Goal: Task Accomplishment & Management: Manage account settings

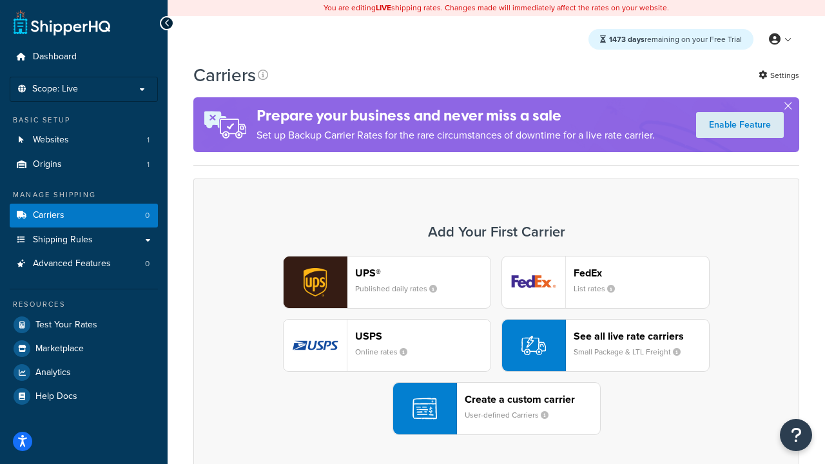
click at [496, 346] on div "UPS® Published daily rates FedEx List rates USPS Online rates See all live rate…" at bounding box center [496, 345] width 579 height 179
click at [641, 273] on header "FedEx" at bounding box center [641, 273] width 135 height 12
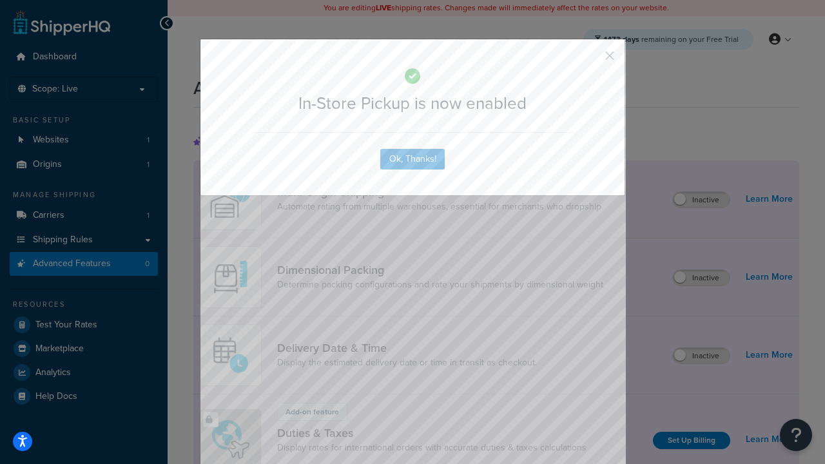
scroll to position [418, 0]
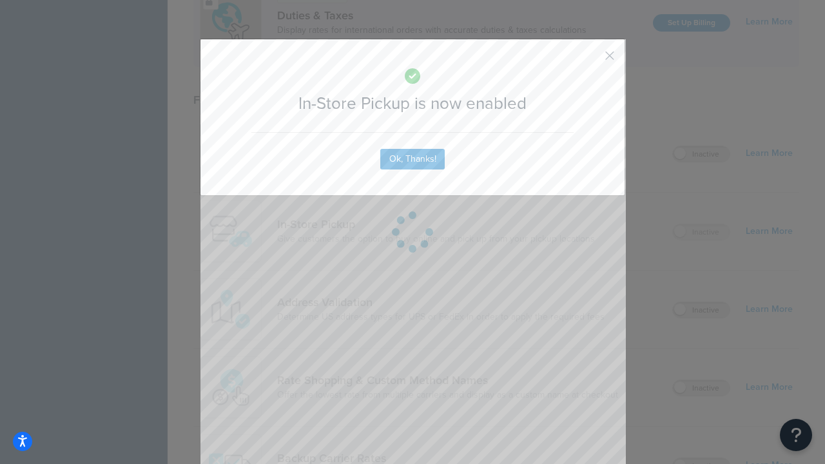
click at [591, 60] on button "button" at bounding box center [590, 60] width 3 height 3
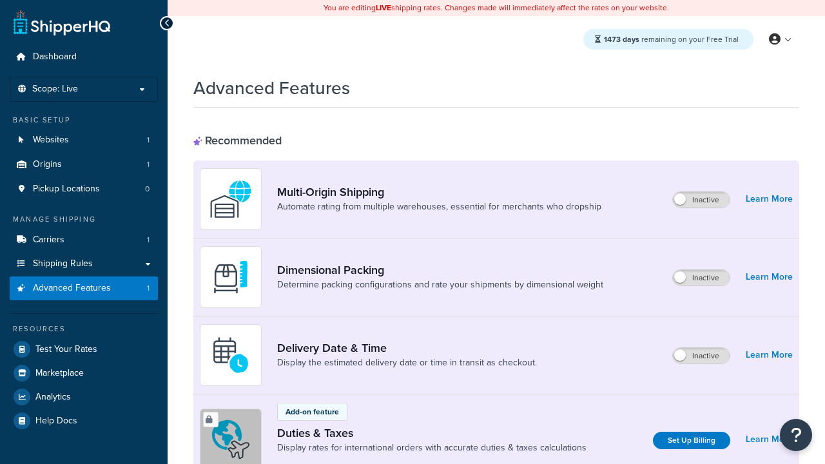
scroll to position [418, 0]
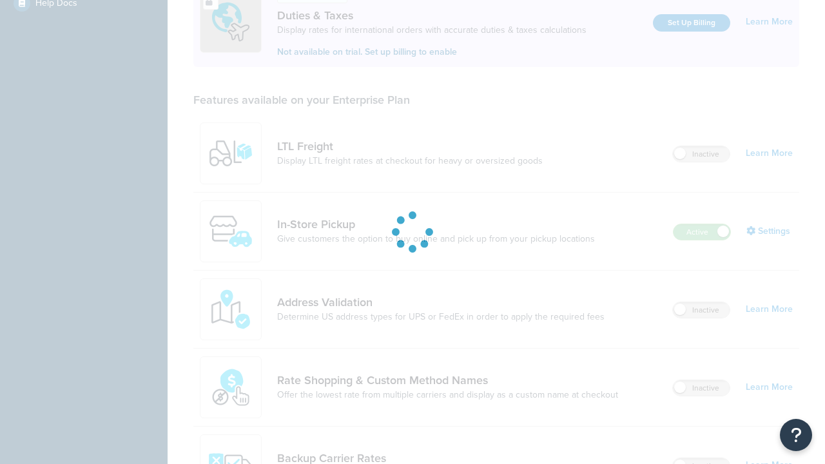
scroll to position [0, 0]
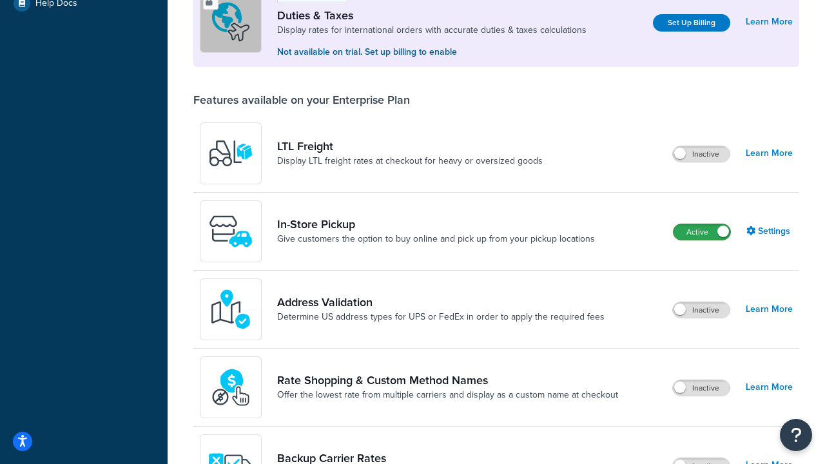
click at [702, 232] on label "Active" at bounding box center [702, 231] width 57 height 15
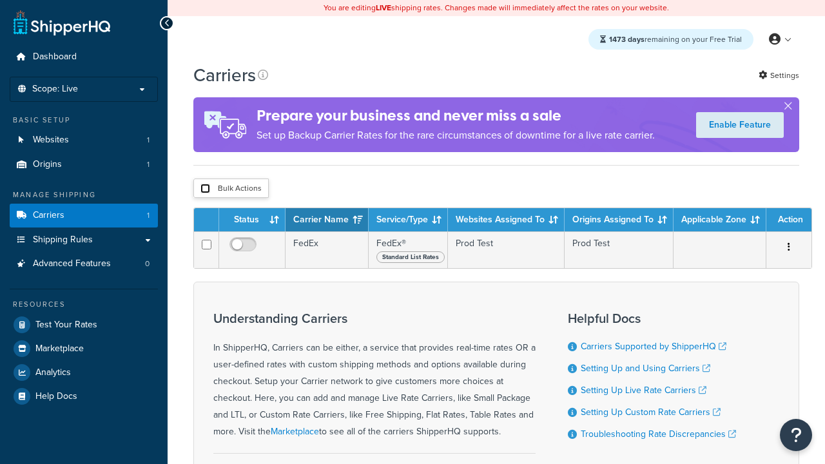
click at [205, 189] on input "checkbox" at bounding box center [205, 189] width 10 height 10
checkbox input "true"
click at [0, 0] on button "Delete" at bounding box center [0, 0] width 0 height 0
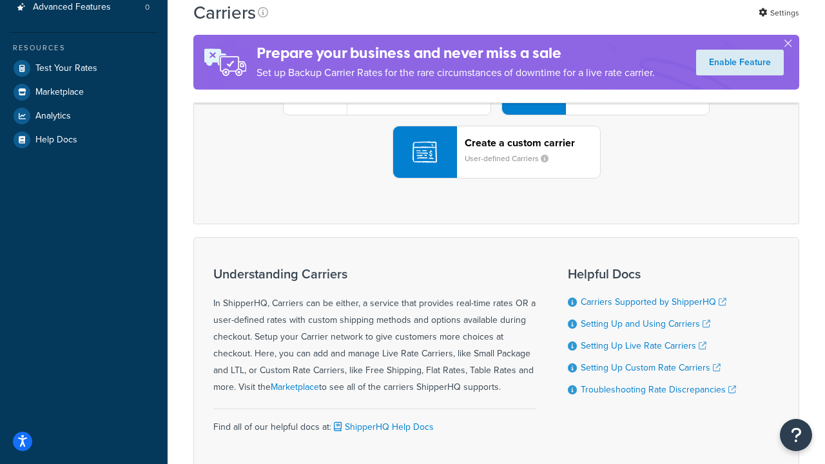
click at [496, 179] on div "UPS® Published daily rates FedEx List rates USPS Online rates See all live rate…" at bounding box center [496, 88] width 579 height 179
click at [641, 23] on header "FedEx" at bounding box center [641, 16] width 135 height 12
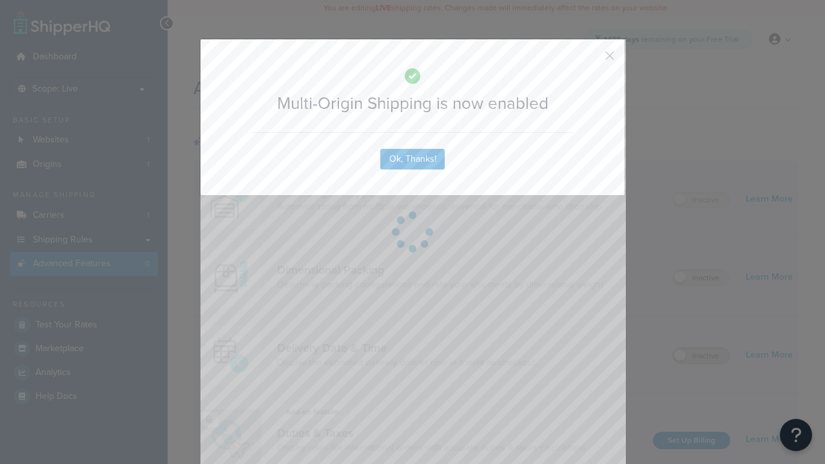
click at [591, 60] on button "button" at bounding box center [590, 60] width 3 height 3
click at [702, 357] on label "Inactive" at bounding box center [701, 355] width 57 height 15
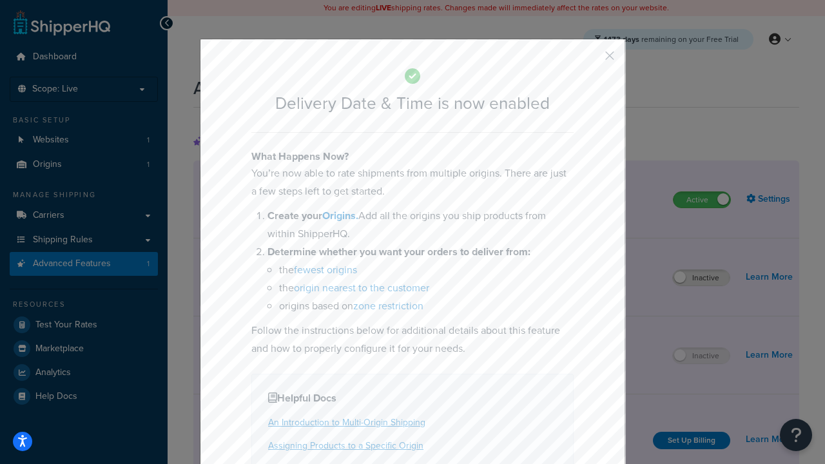
click at [591, 60] on button "button" at bounding box center [590, 60] width 3 height 3
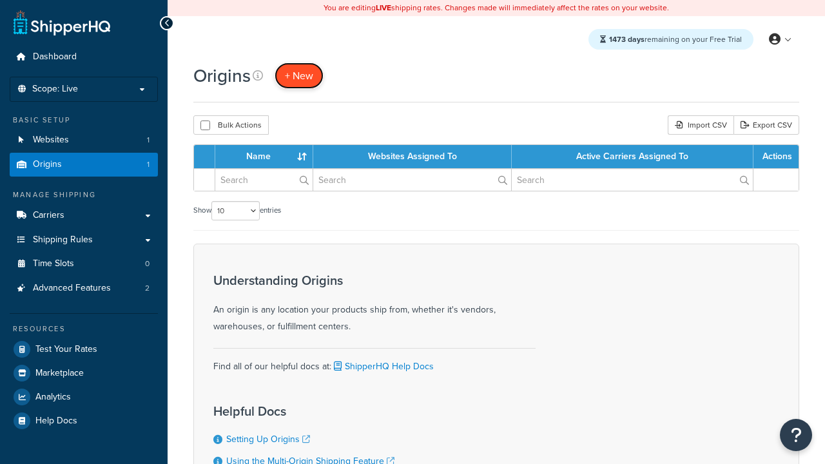
click at [298, 76] on span "+ New" at bounding box center [299, 75] width 28 height 15
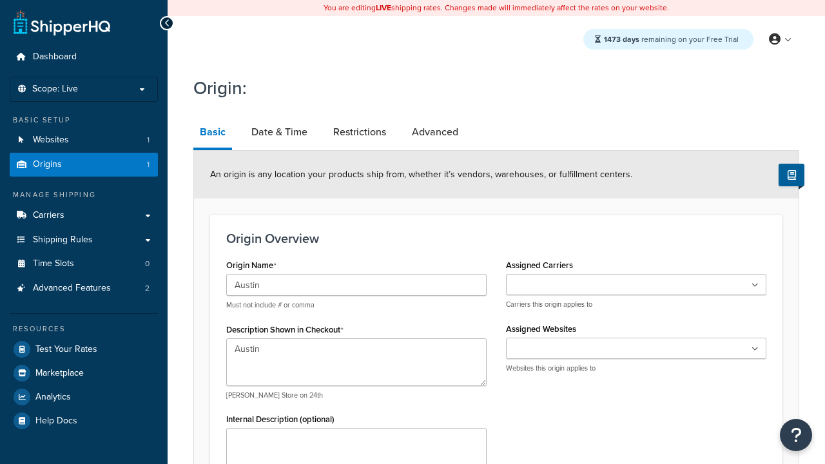
type textarea "Austin"
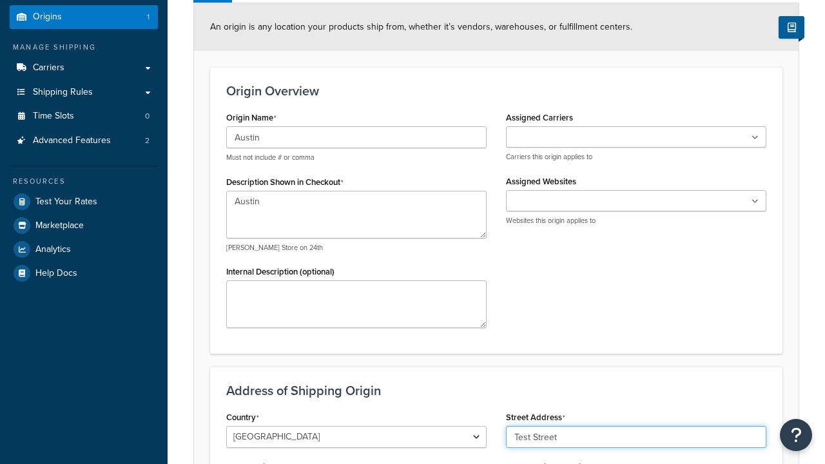
type input "Test Street"
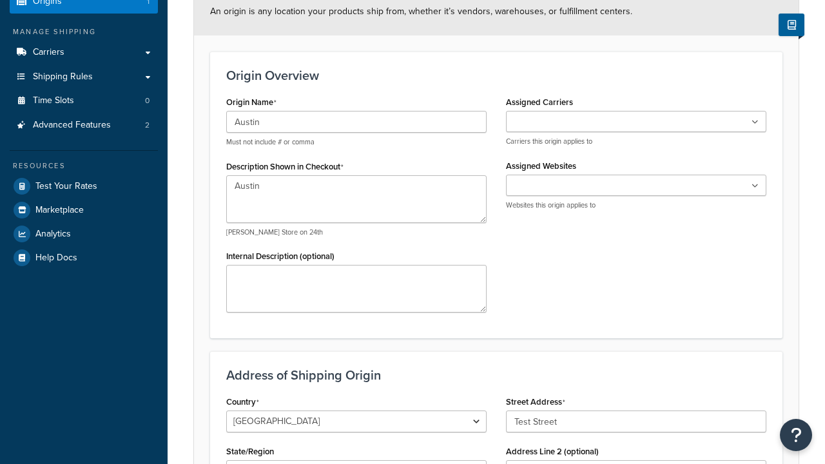
type input "Austin"
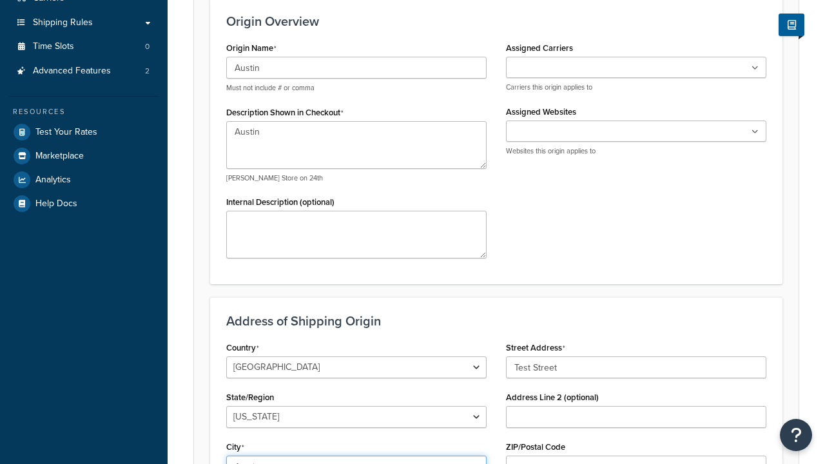
select select "43"
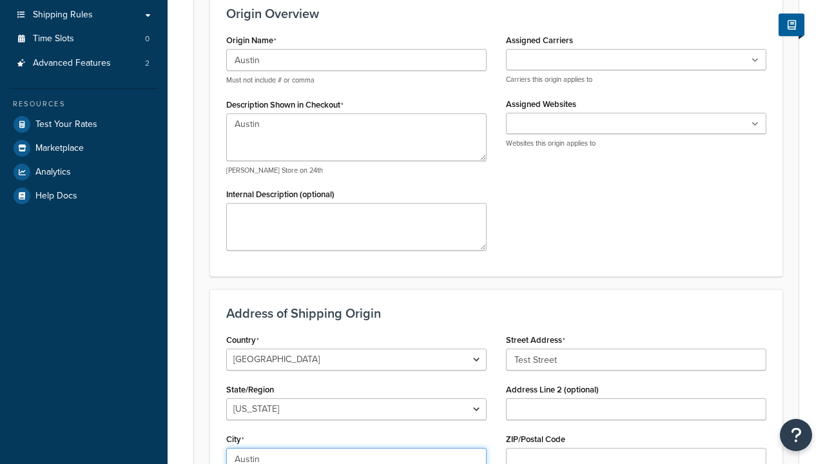
scroll to position [0, 0]
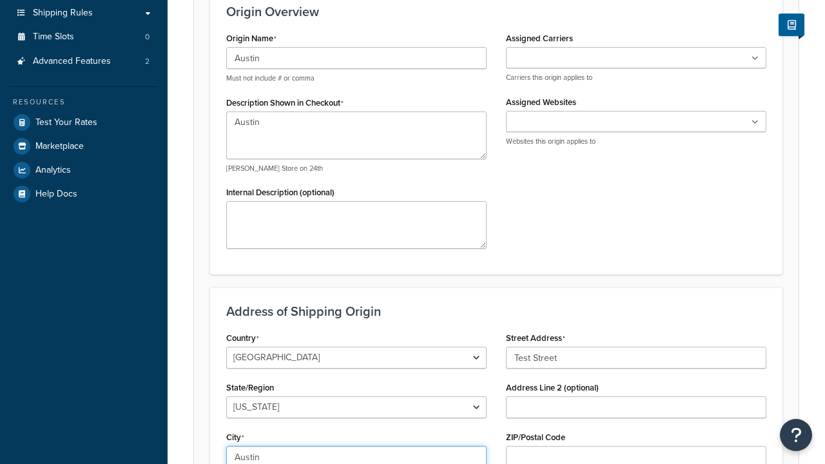
type input "Austin"
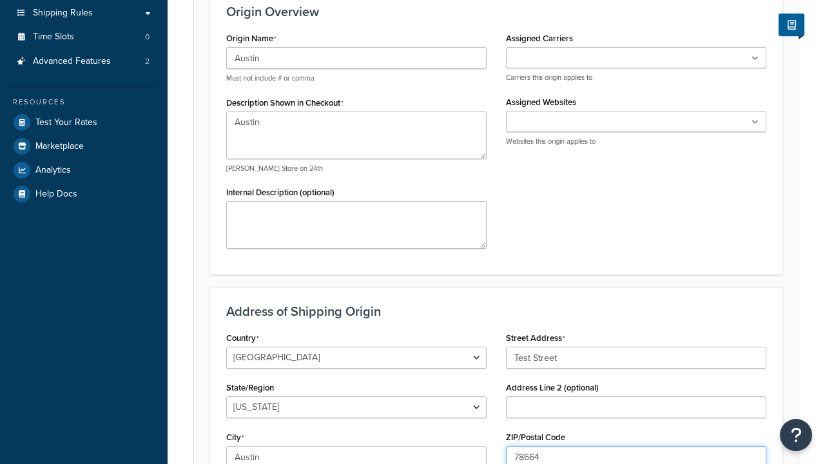
type input "78664"
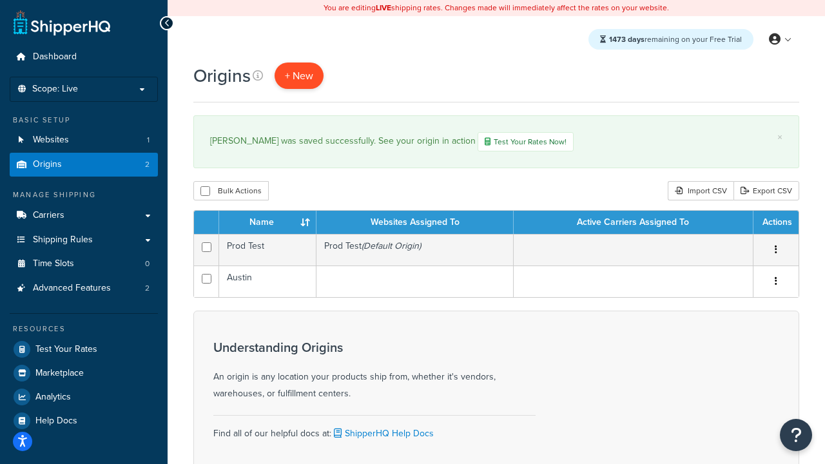
click at [298, 76] on span "+ New" at bounding box center [299, 75] width 28 height 15
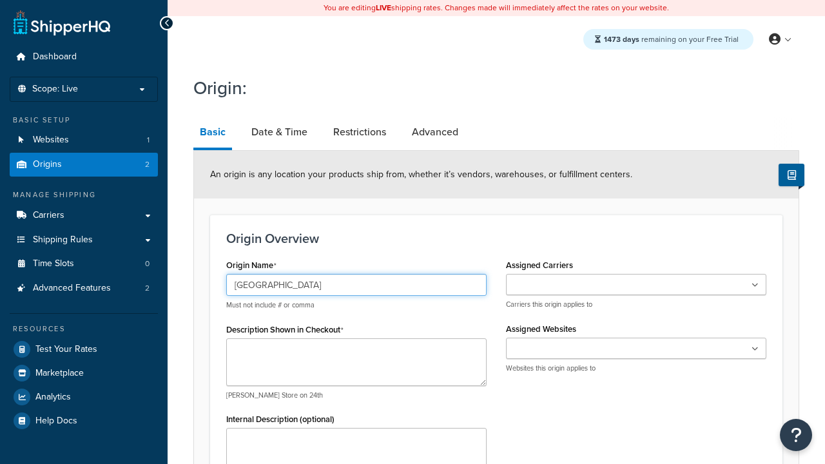
type input "Georgetown"
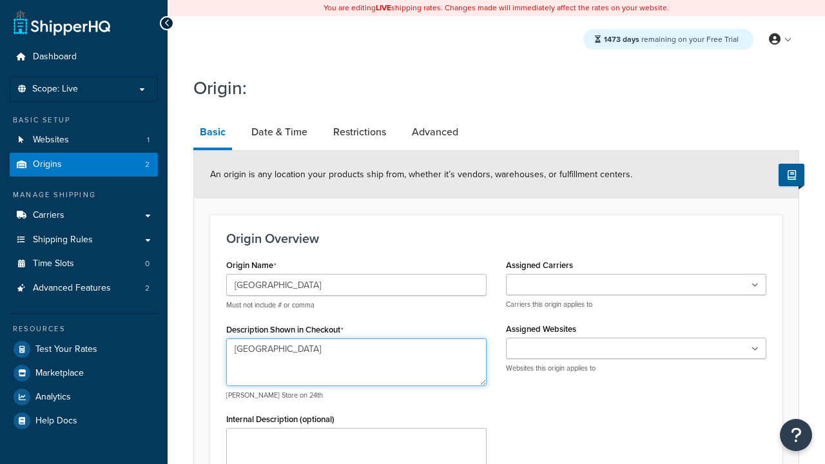
type textarea "[GEOGRAPHIC_DATA]"
type input "Test Street"
type input "Austin"
select select "43"
type input "Austin"
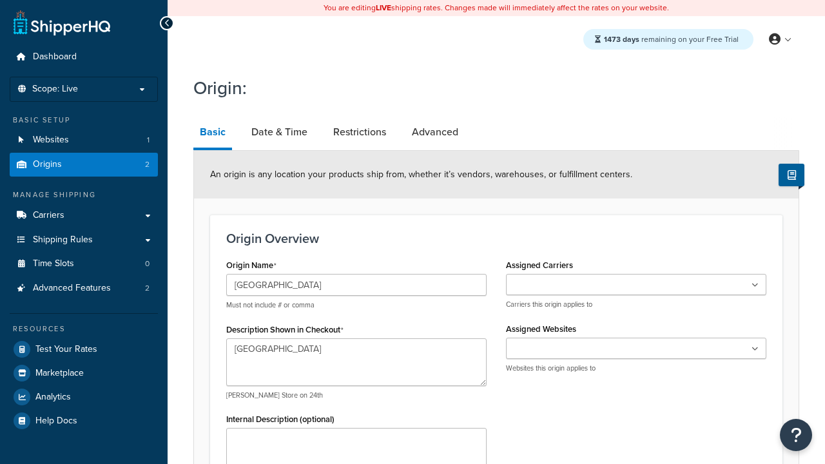
type input "78664"
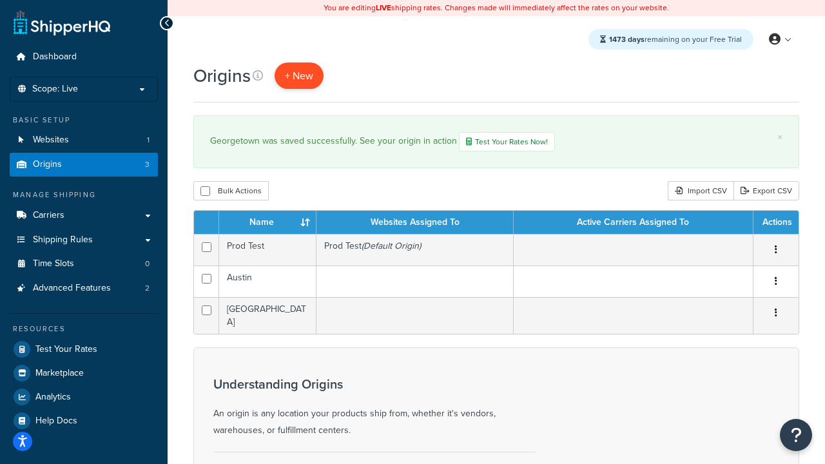
click at [298, 76] on span "+ New" at bounding box center [299, 75] width 28 height 15
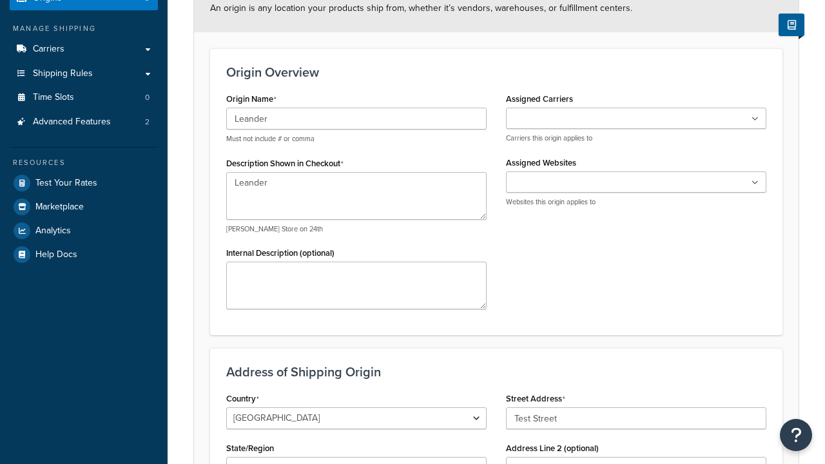
type input "Test Street"
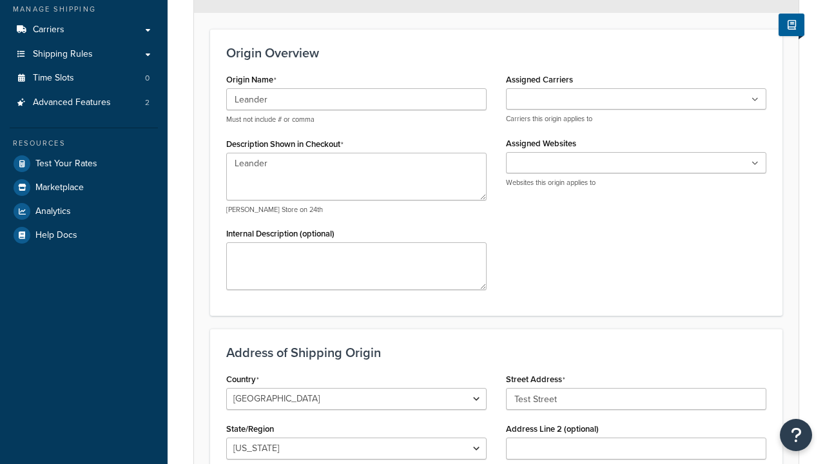
type input "Austin"
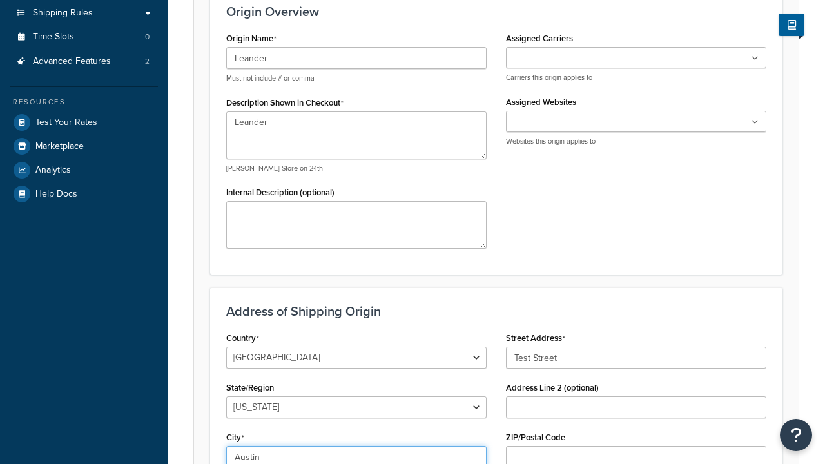
select select "43"
type input "Austin"
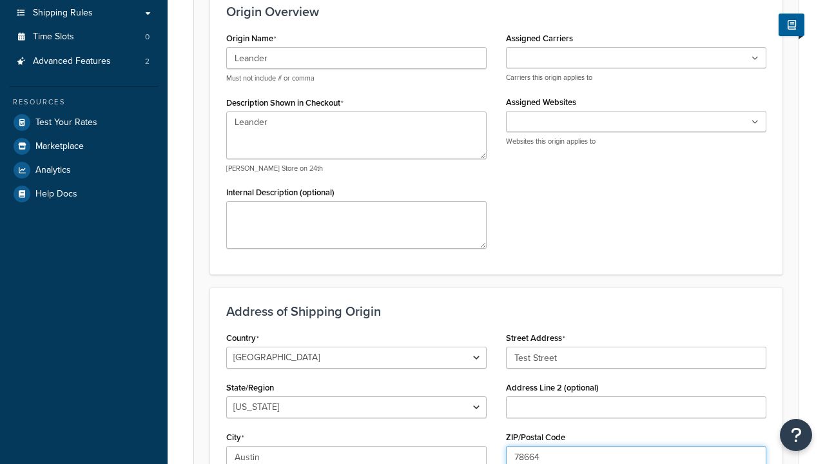
type input "78664"
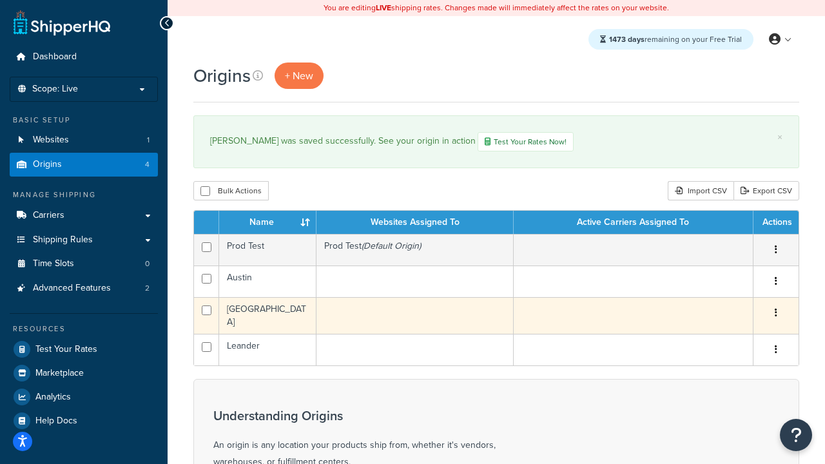
click at [776, 314] on icon "button" at bounding box center [776, 312] width 3 height 9
click at [0, 0] on link "Edit" at bounding box center [0, 0] width 0 height 0
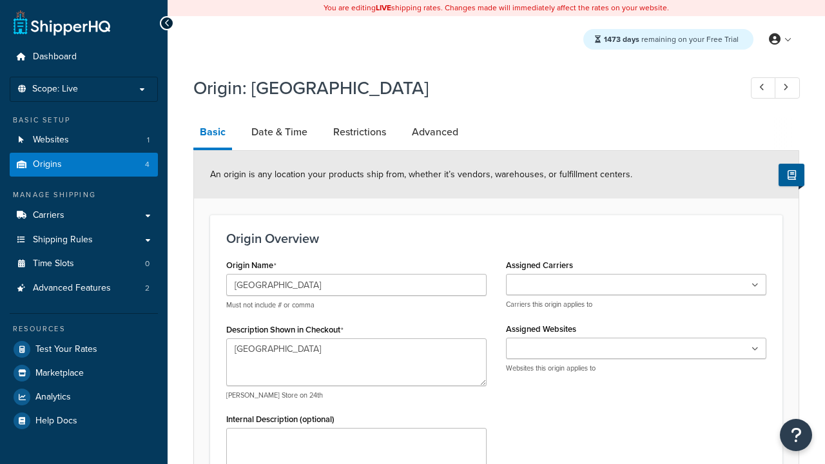
select select "43"
type input "Georgetown Warehouse"
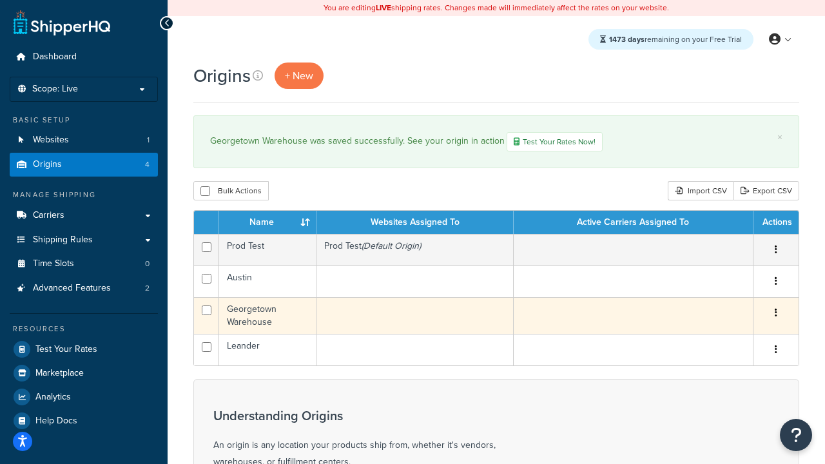
click at [776, 314] on icon "button" at bounding box center [776, 312] width 3 height 9
click at [0, 0] on link "Delete" at bounding box center [0, 0] width 0 height 0
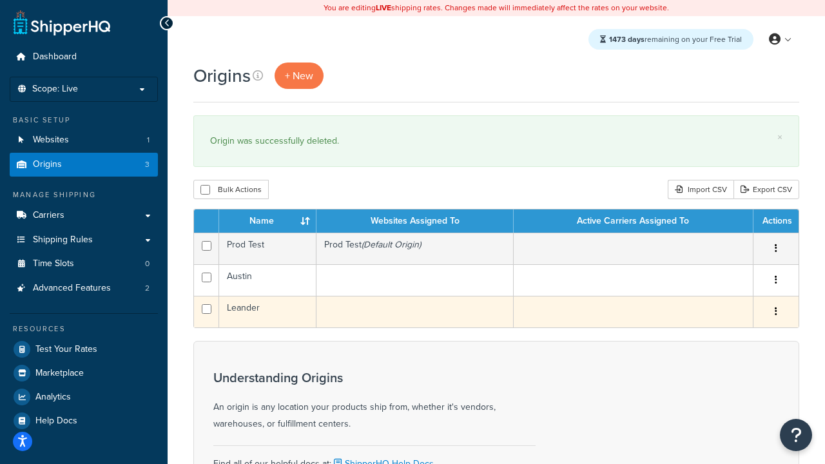
click at [776, 313] on icon "button" at bounding box center [776, 311] width 3 height 9
click at [0, 0] on link "Duplicate" at bounding box center [0, 0] width 0 height 0
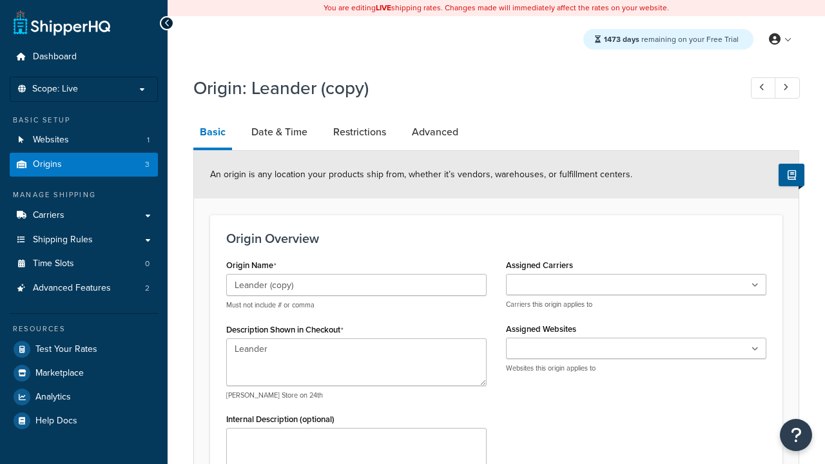
select select "43"
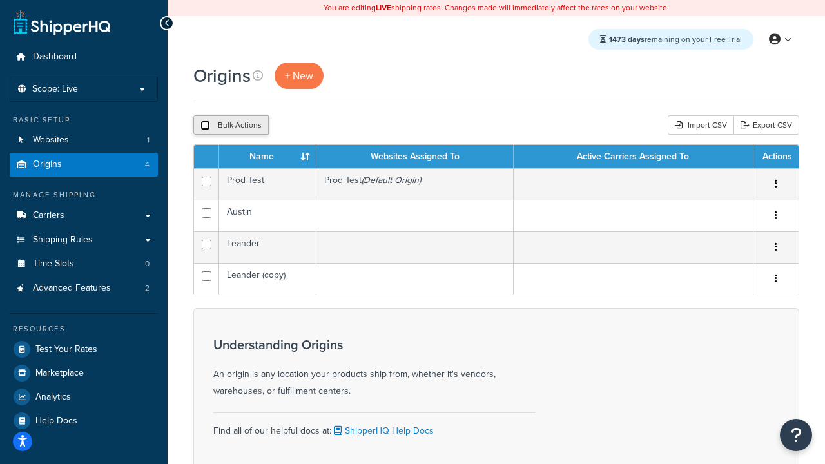
click at [205, 126] on input "checkbox" at bounding box center [205, 126] width 10 height 10
checkbox input "true"
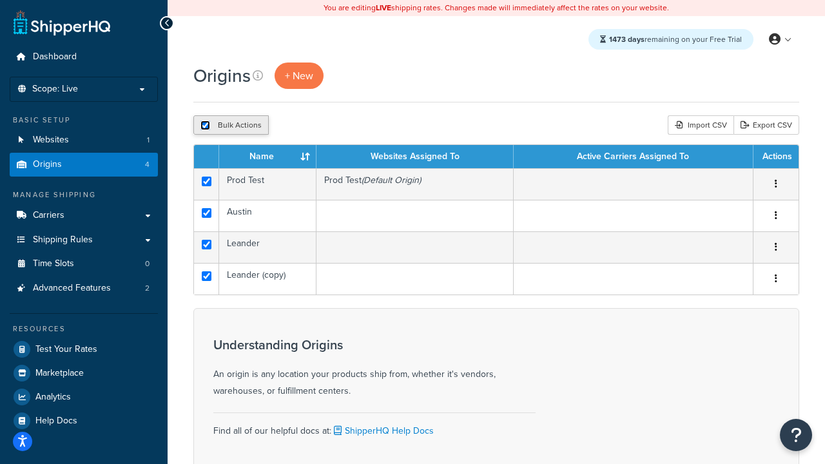
checkbox input "true"
click at [343, 126] on button "Delete" at bounding box center [344, 124] width 44 height 19
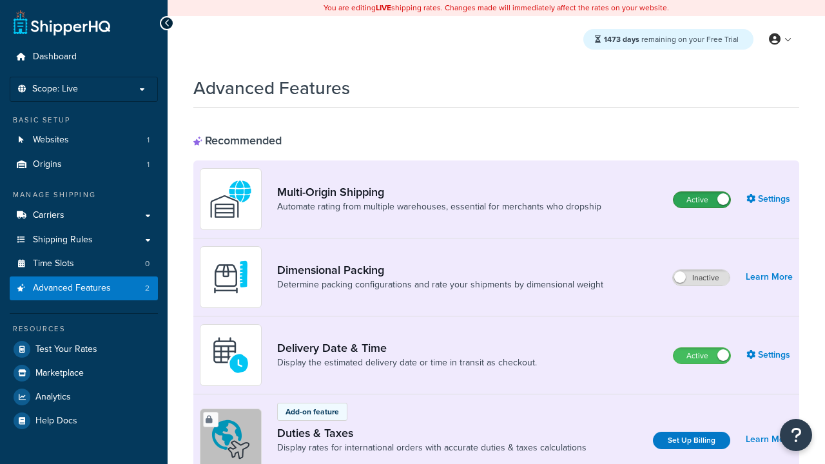
click at [702, 200] on label "Active" at bounding box center [702, 199] width 57 height 15
click at [702, 357] on label "Active" at bounding box center [702, 355] width 57 height 15
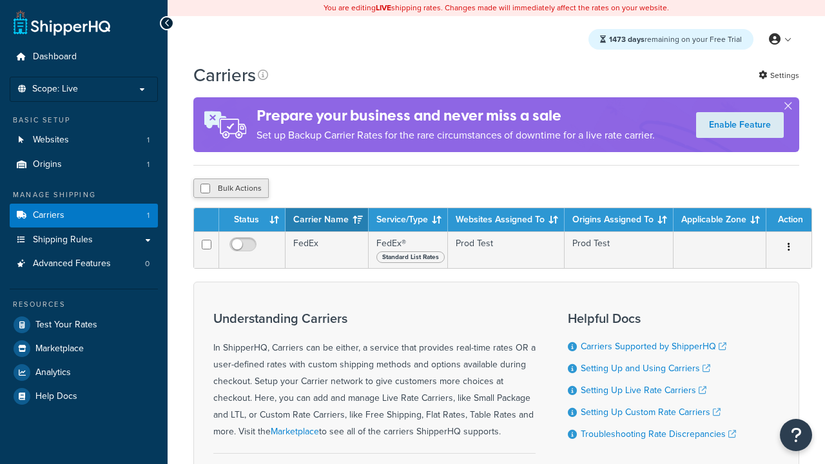
click at [205, 189] on input "checkbox" at bounding box center [205, 189] width 10 height 10
checkbox input "true"
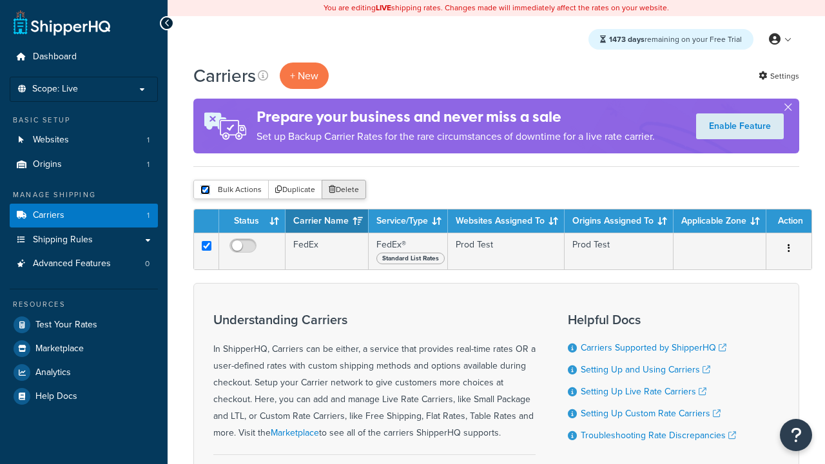
click at [343, 190] on button "Delete" at bounding box center [344, 189] width 44 height 19
